Goal: Check status

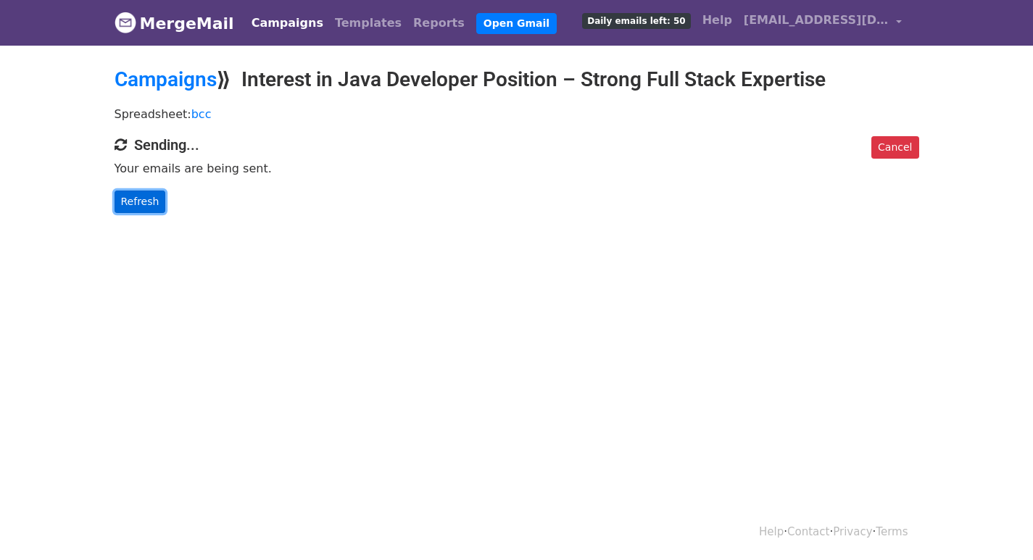
click at [152, 195] on link "Refresh" at bounding box center [139, 202] width 51 height 22
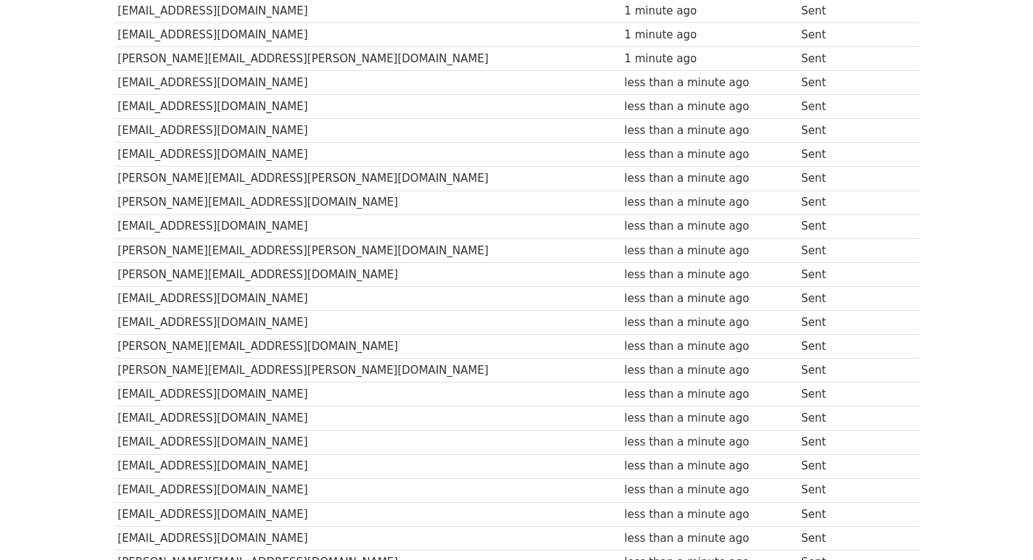
scroll to position [461, 0]
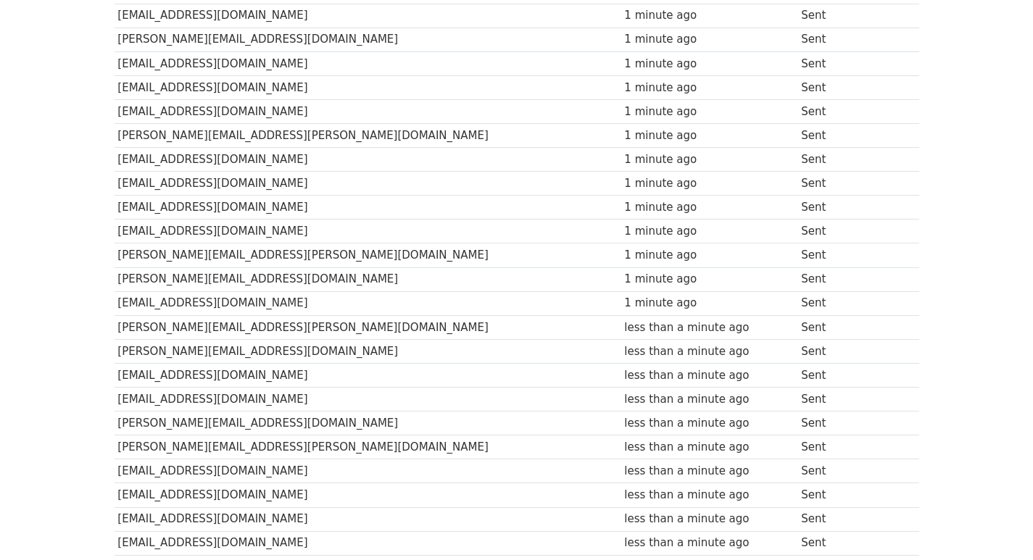
scroll to position [964, 0]
